Goal: Information Seeking & Learning: Learn about a topic

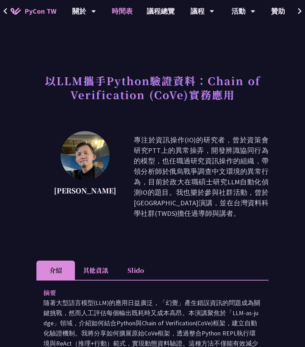
click at [125, 11] on link "時間表" at bounding box center [122, 11] width 35 height 22
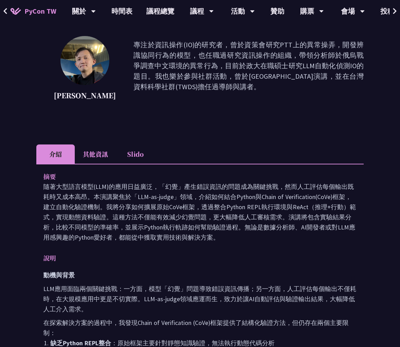
scroll to position [96, 0]
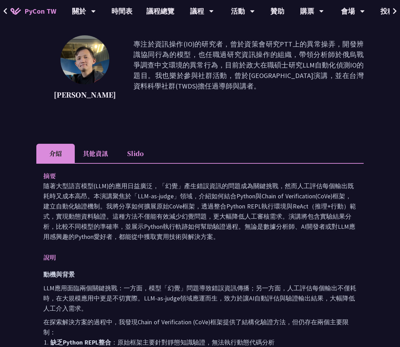
click at [108, 154] on li "其他資訊" at bounding box center [95, 153] width 41 height 19
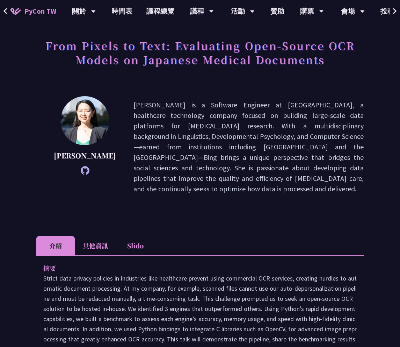
click at [93, 236] on li "其他資訊" at bounding box center [95, 245] width 41 height 19
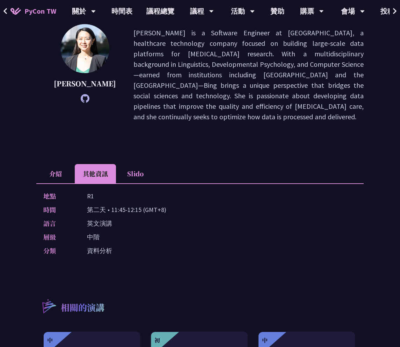
scroll to position [108, 0]
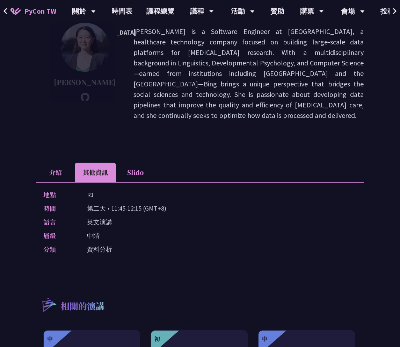
click at [224, 62] on p "[PERSON_NAME] is a Software Engineer at [GEOGRAPHIC_DATA], a healthcare technol…" at bounding box center [249, 73] width 230 height 94
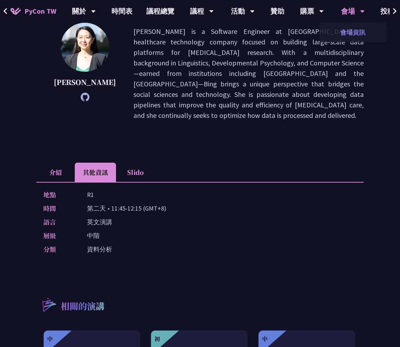
click at [299, 34] on link "會場資訊" at bounding box center [353, 32] width 67 height 16
click at [296, 91] on p "[PERSON_NAME] is a Software Engineer at [GEOGRAPHIC_DATA], a healthcare technol…" at bounding box center [249, 73] width 230 height 94
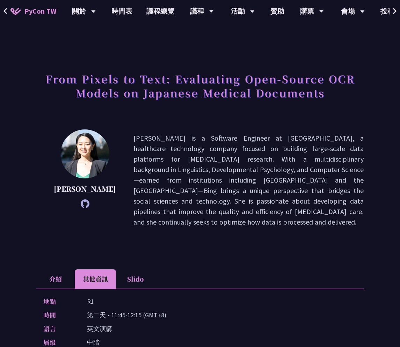
scroll to position [0, 0]
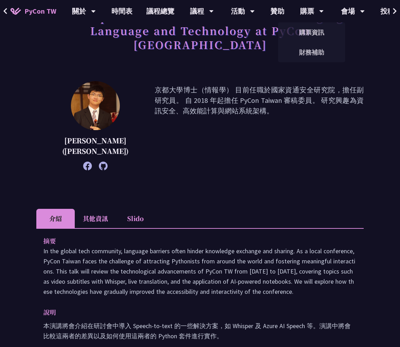
scroll to position [65, 0]
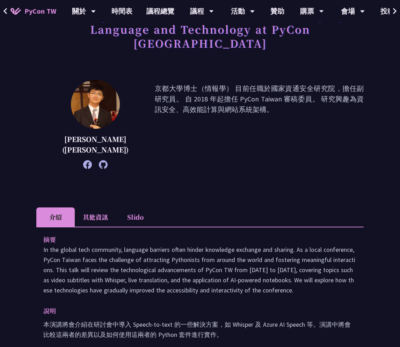
click at [107, 207] on li "其他資訊" at bounding box center [95, 216] width 41 height 19
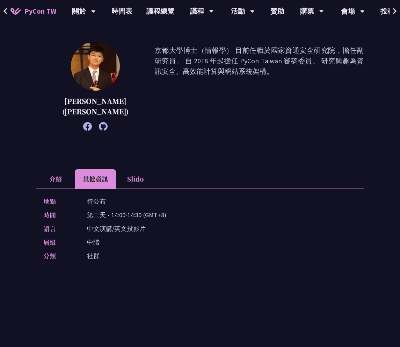
scroll to position [0, 0]
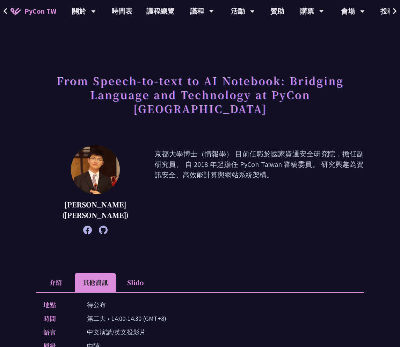
click at [278, 149] on p "京都大學博士（情報學） 目前任職於國家資通安全研究院，擔任副研究員。 自 2018 年起擔任 PyCon Taiwan 審稿委員。 研究興趣為資訊安全、高效能…" at bounding box center [259, 190] width 209 height 82
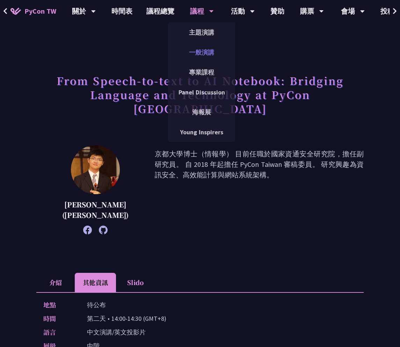
click at [199, 54] on link "一般演講" at bounding box center [201, 52] width 67 height 16
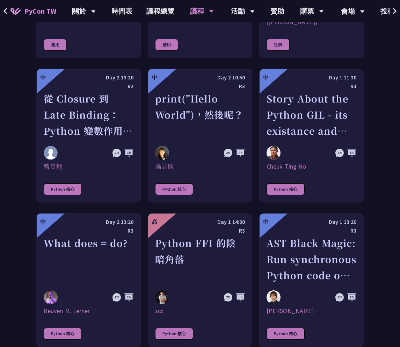
scroll to position [689, 0]
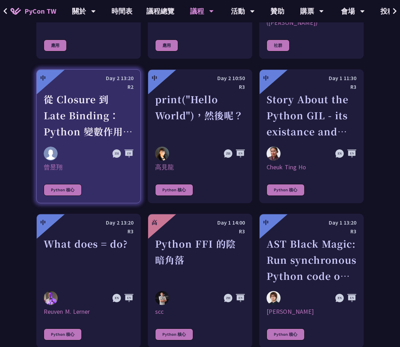
click at [69, 99] on div "從 Closure 到 Late Binding：Python 變數作用域與執行行為探討" at bounding box center [89, 115] width 90 height 48
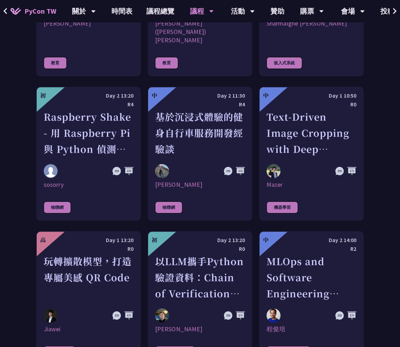
scroll to position [1431, 0]
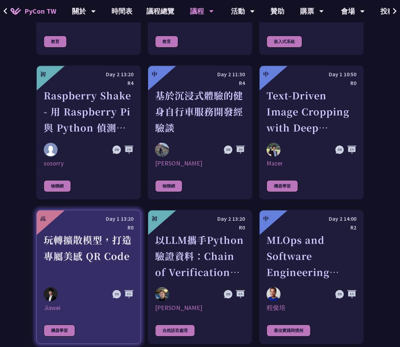
click at [88, 232] on div "玩轉擴散模型，打造專屬美感 QR Code" at bounding box center [89, 256] width 90 height 48
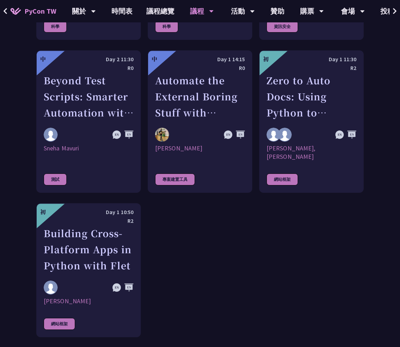
scroll to position [2026, 0]
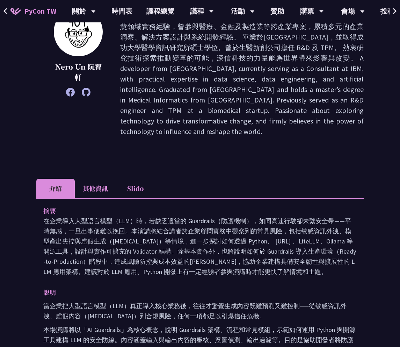
click at [106, 188] on li "其他資訊" at bounding box center [95, 188] width 41 height 19
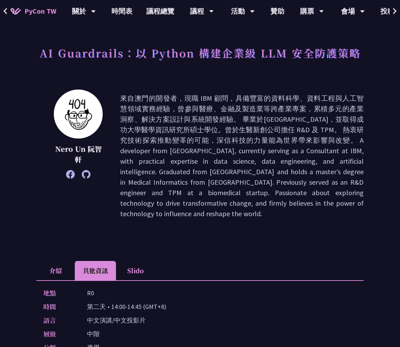
scroll to position [27, 0]
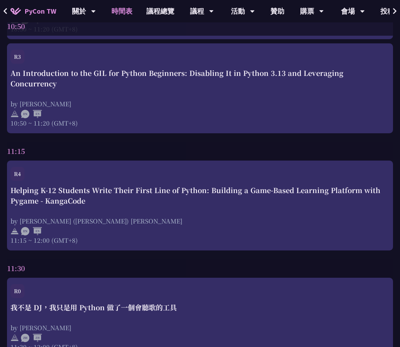
scroll to position [862, 0]
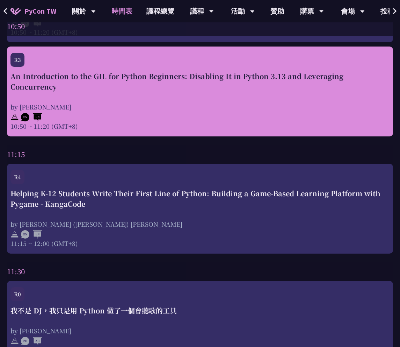
click at [259, 85] on div "An Introduction to the GIL for Python Beginners: Disabling It in Python 3.13 an…" at bounding box center [199, 81] width 379 height 21
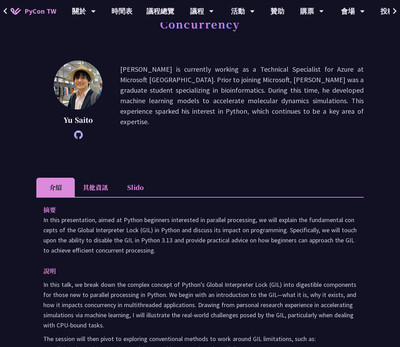
scroll to position [85, 0]
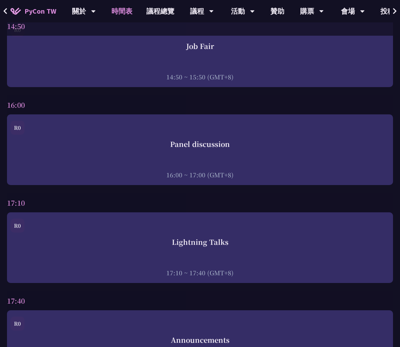
scroll to position [2576, 0]
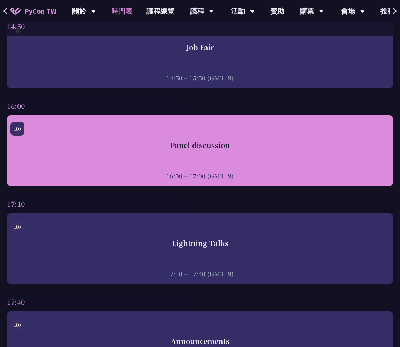
click at [217, 158] on div "Panel discussion 16:00 ~ 17:00 (GMT+8)" at bounding box center [199, 160] width 379 height 40
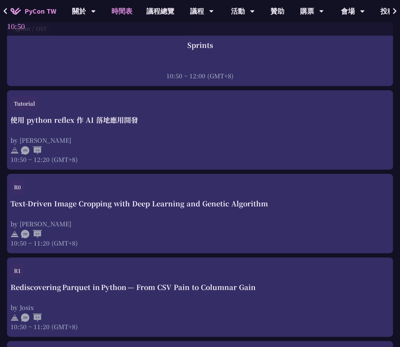
scroll to position [0, 0]
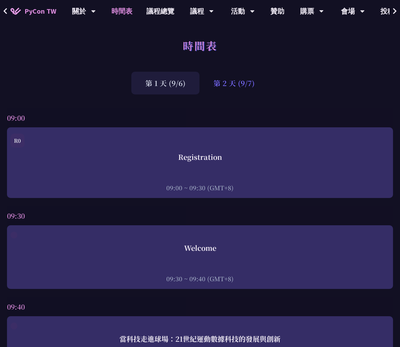
click at [240, 73] on div "第 2 天 (9/7)" at bounding box center [234, 83] width 69 height 23
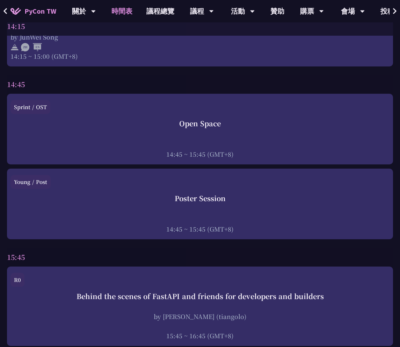
scroll to position [2339, 0]
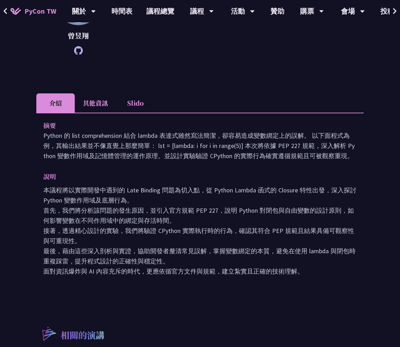
scroll to position [156, 0]
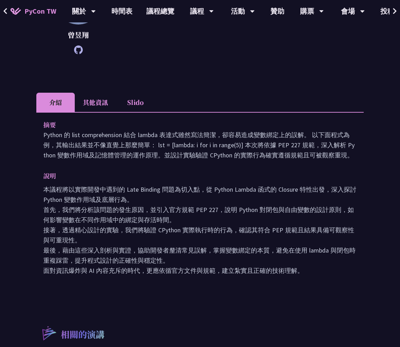
click at [126, 106] on li "Slido" at bounding box center [135, 102] width 38 height 19
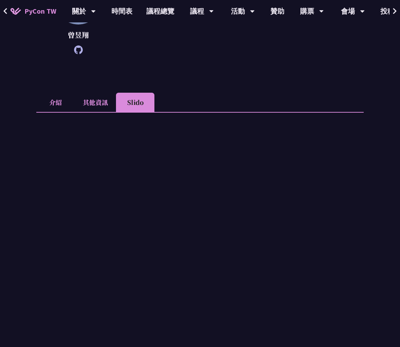
click at [101, 105] on li "其他資訊" at bounding box center [95, 102] width 41 height 19
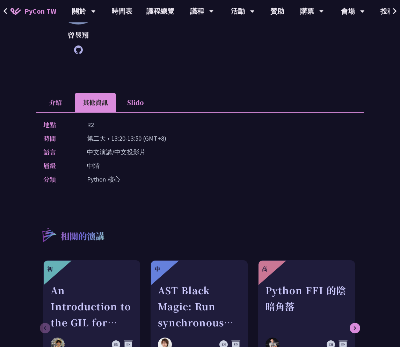
click at [59, 103] on li "介紹" at bounding box center [55, 102] width 38 height 19
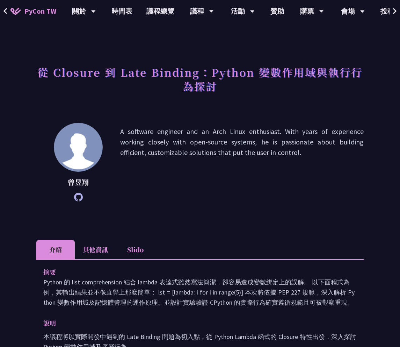
scroll to position [0, 0]
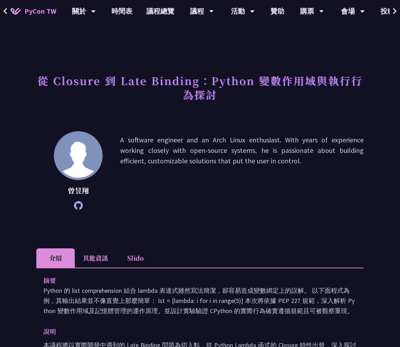
click at [78, 205] on icon at bounding box center [78, 205] width 9 height 9
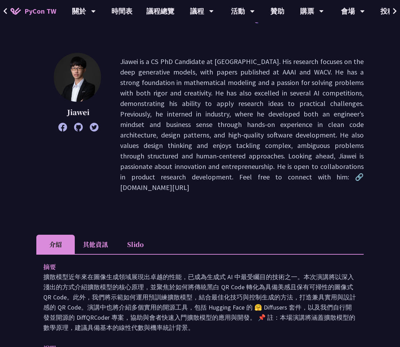
scroll to position [67, 0]
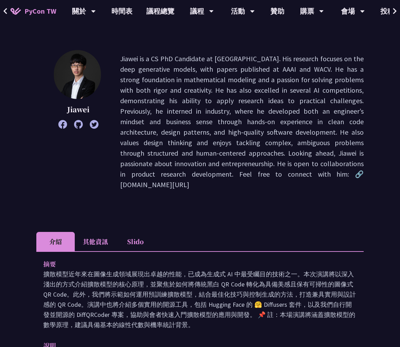
click at [97, 232] on li "其他資訊" at bounding box center [95, 241] width 41 height 19
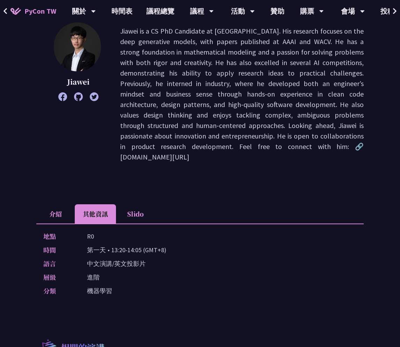
scroll to position [96, 0]
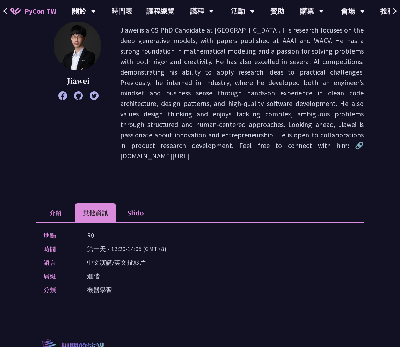
click at [135, 203] on li "Slido" at bounding box center [135, 212] width 38 height 19
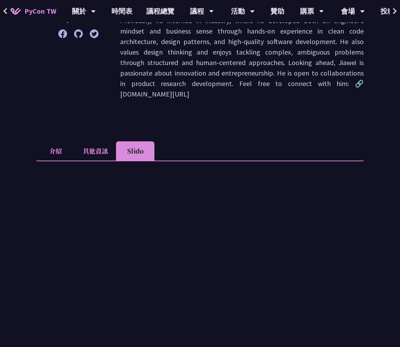
scroll to position [158, 0]
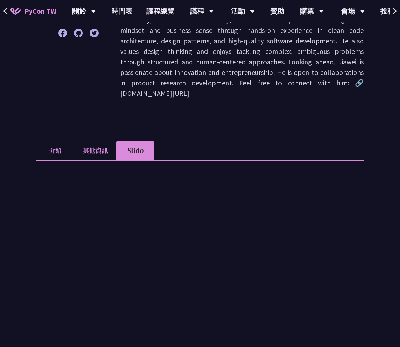
click at [86, 160] on div at bounding box center [200, 307] width 328 height 294
click at [101, 141] on li "其他資訊" at bounding box center [95, 150] width 41 height 19
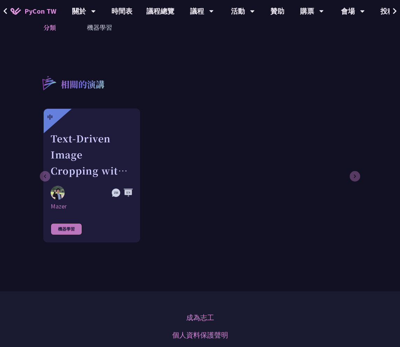
scroll to position [358, 0]
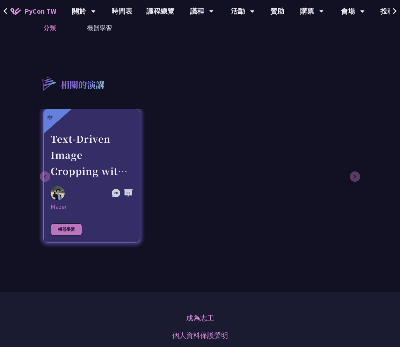
click at [67, 135] on div "Text-Driven Image Cropping with Deep Learning and Genetic Algorithm" at bounding box center [92, 155] width 82 height 48
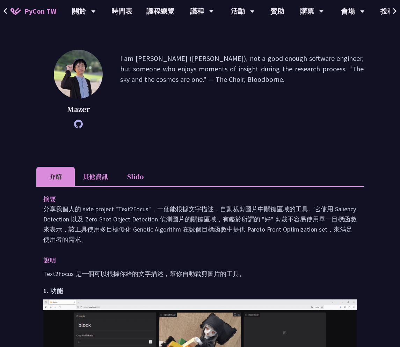
scroll to position [85, 0]
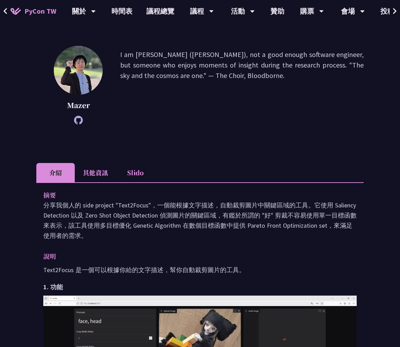
click at [97, 175] on li "其他資訊" at bounding box center [95, 172] width 41 height 19
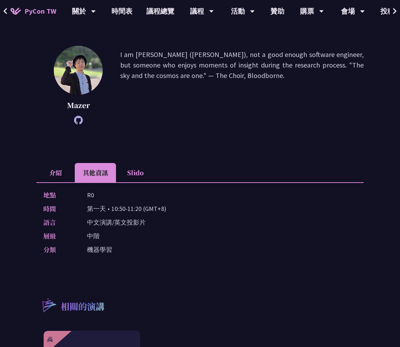
scroll to position [358, 0]
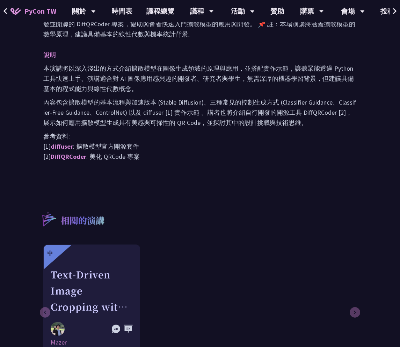
scroll to position [85, 0]
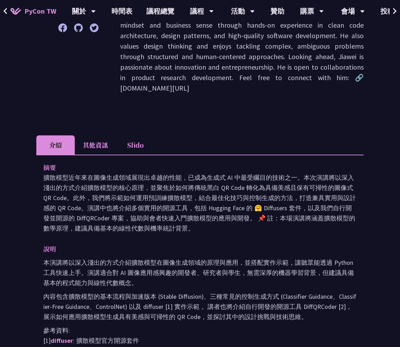
scroll to position [154, 0]
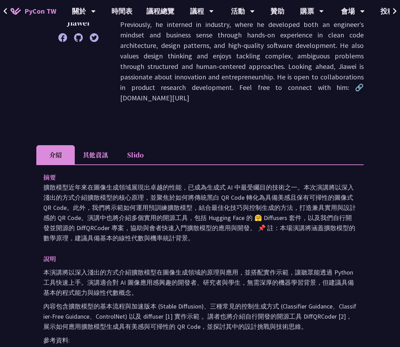
click at [138, 145] on li "Slido" at bounding box center [135, 154] width 38 height 19
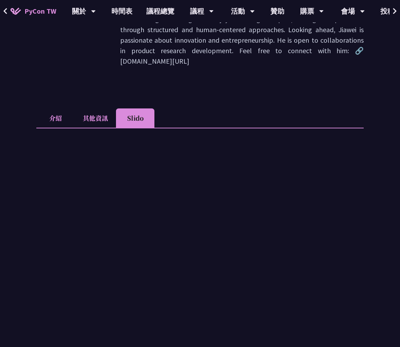
scroll to position [190, 0]
click at [93, 109] on li "其他資訊" at bounding box center [95, 118] width 41 height 19
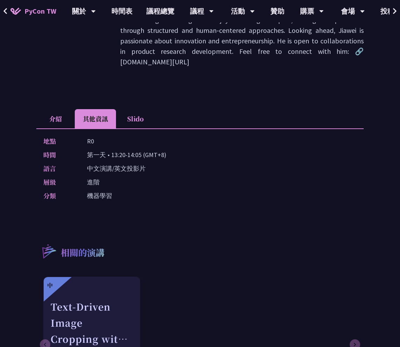
click at [138, 109] on li "Slido" at bounding box center [135, 118] width 38 height 19
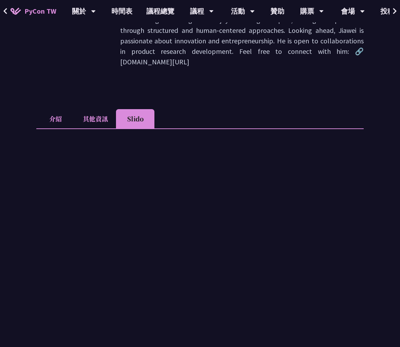
click at [68, 113] on li "介紹" at bounding box center [55, 118] width 38 height 19
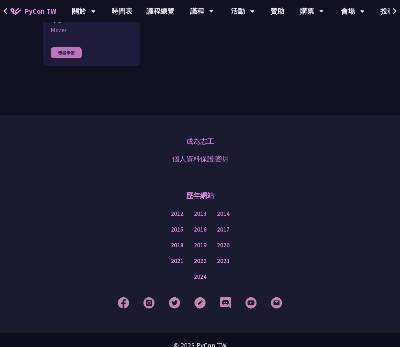
scroll to position [0, 0]
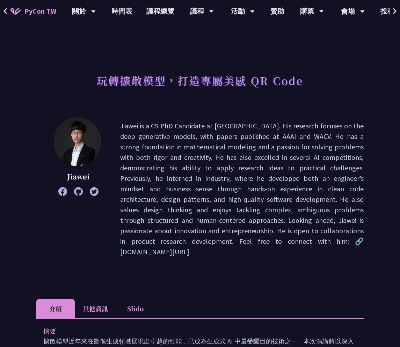
click at [193, 216] on p "Jiawei is a CS PhD Candidate at NTU. His research focuses on the deep generativ…" at bounding box center [242, 189] width 244 height 136
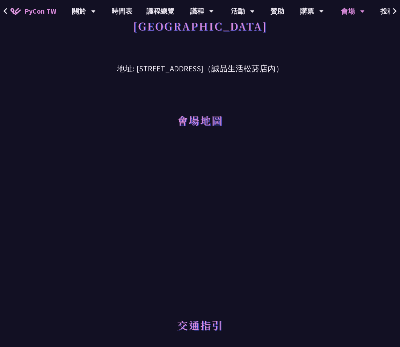
scroll to position [31, 0]
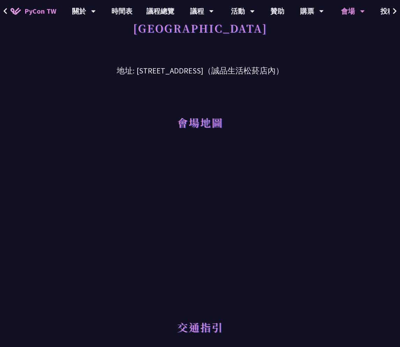
click at [355, 166] on div "主要研討會場地 (09/06-09/07) 台北文創六樓 地址: 台北市信義區菸廠路 88 號 6 樓（誠品生活松菸店內） 會場地圖 交通指引 🚇 捷運 | …" at bounding box center [200, 341] width 400 height 745
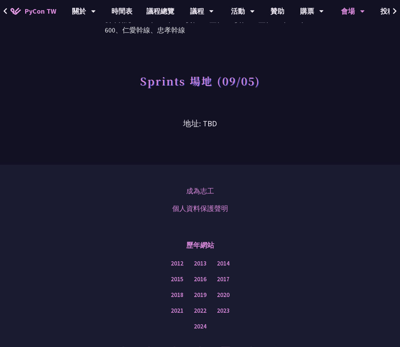
scroll to position [581, 0]
